Goal: Transaction & Acquisition: Purchase product/service

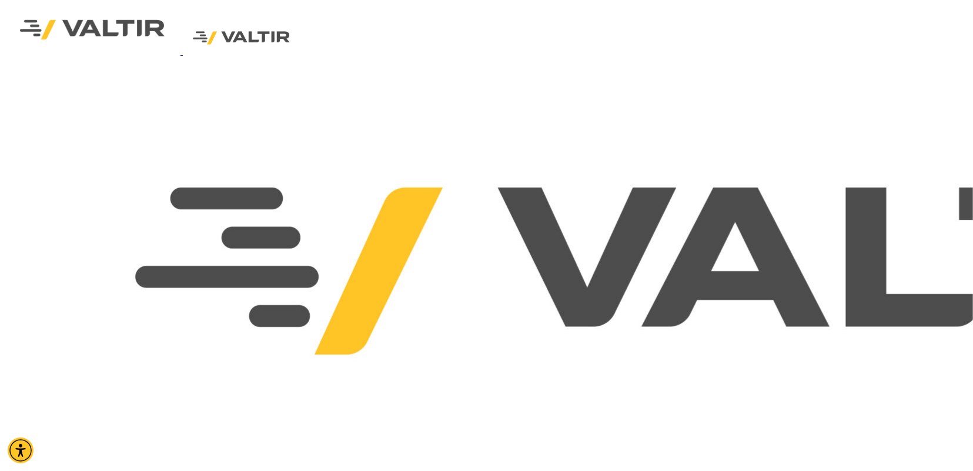
select select "******"
select select "***"
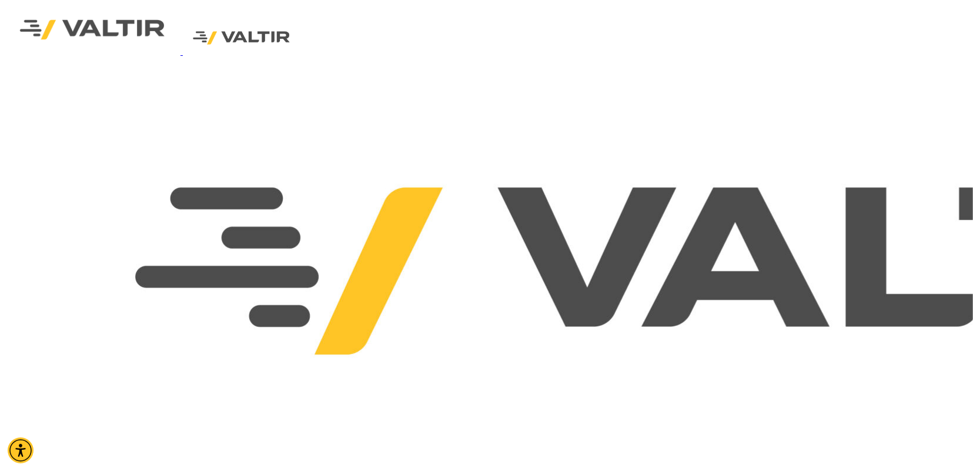
type input "*"
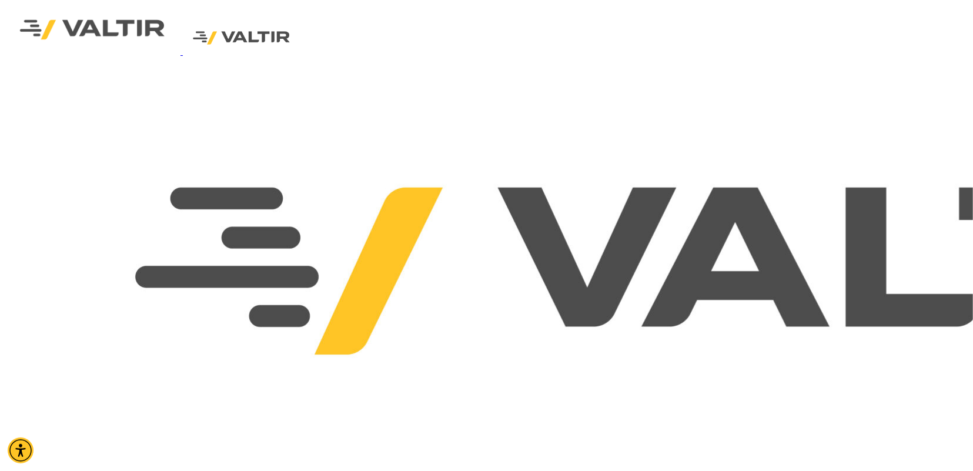
drag, startPoint x: 537, startPoint y: 225, endPoint x: 236, endPoint y: 227, distance: 300.5
